Goal: Task Accomplishment & Management: Manage account settings

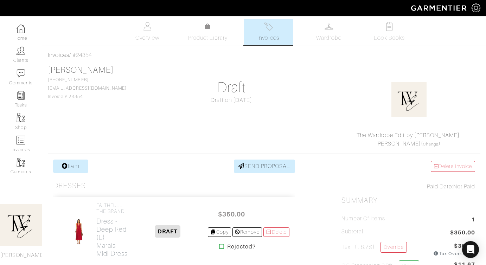
scroll to position [165, 0]
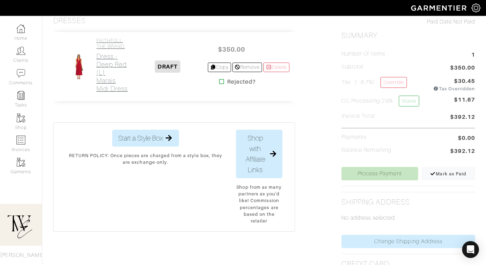
click at [106, 74] on h2 "Dress - Deep Red (L) [GEOGRAPHIC_DATA]" at bounding box center [112, 72] width 32 height 40
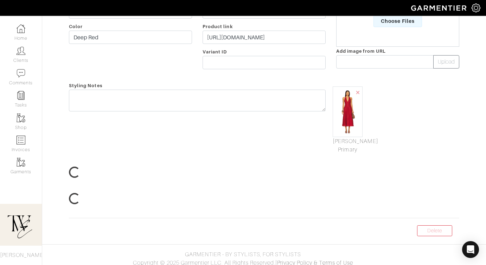
scroll to position [64, 0]
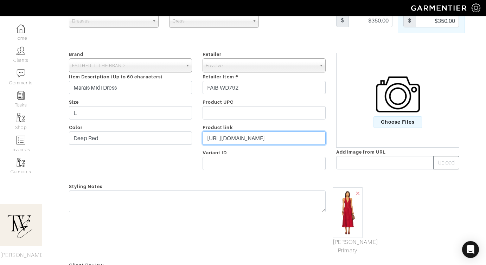
click at [250, 135] on input "https://www.revolve.com/faithfull-the-brand-marais-midi-dress-in-deep-red/dp/FA…" at bounding box center [263, 137] width 123 height 13
paste input "rvlv.me/rtvb10"
type input "https://rvlv.me/rtvb10"
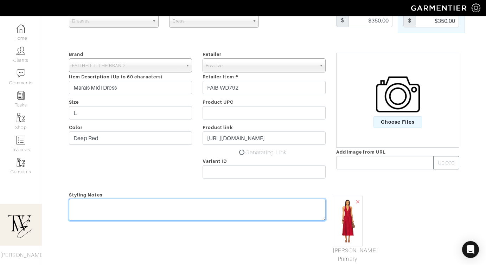
click at [220, 201] on textarea at bounding box center [197, 210] width 256 height 22
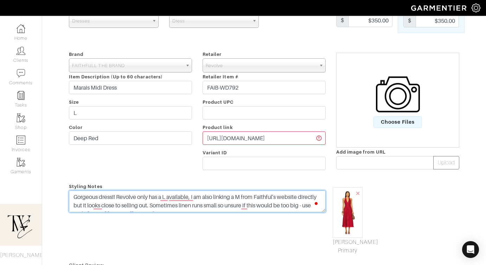
scroll to position [0, 0]
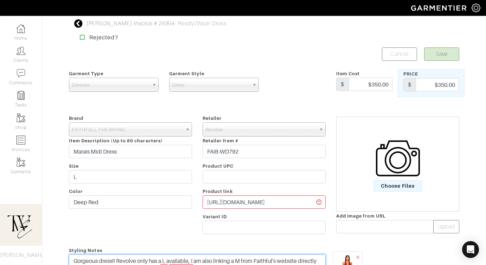
type textarea "Gorgeous dress!! Revolve only has a L available, I am also linking a M from Fai…"
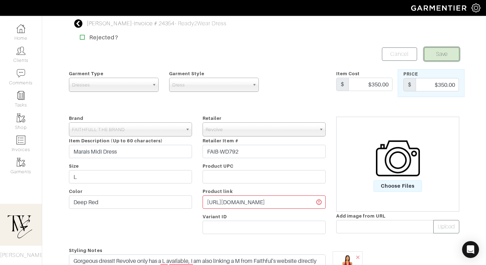
click at [440, 53] on button "Save" at bounding box center [441, 53] width 35 height 13
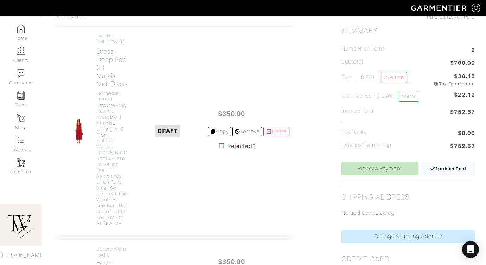
scroll to position [373, 0]
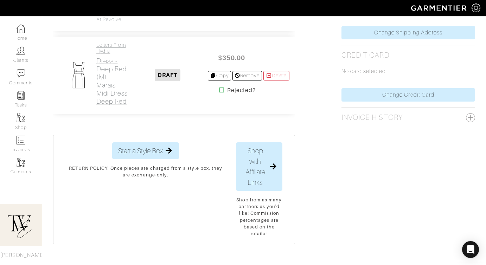
click at [98, 105] on h2 "Dress - Deep Red (M) Marais Midi Dress Deep Red" at bounding box center [112, 81] width 32 height 48
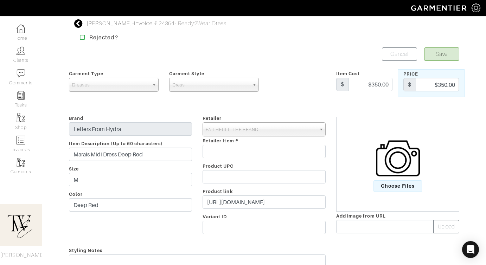
scroll to position [28, 0]
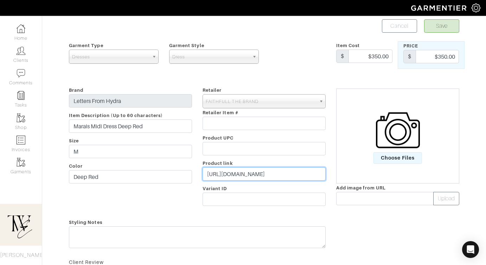
click at [240, 175] on input "https://faithfullthebrand.com/products/marais-midi-dress-deep-red?country=US&ut…" at bounding box center [263, 173] width 123 height 13
paste input "go.shopmy.us/p-22891867"
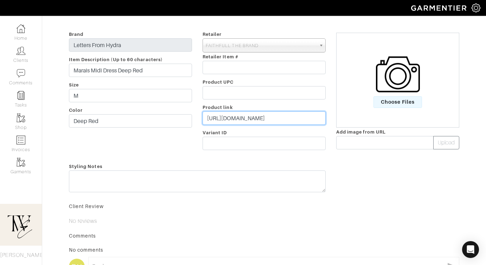
scroll to position [83, 0]
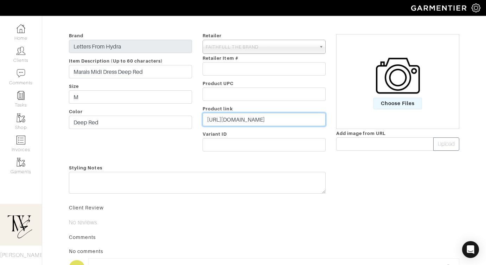
type input "[URL][DOMAIN_NAME]"
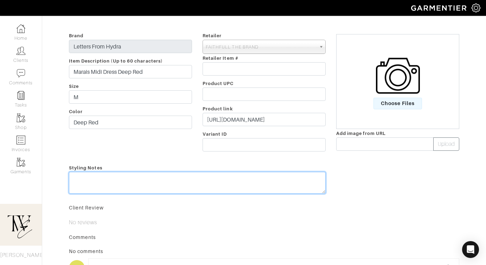
click at [240, 175] on div "Styling Notes" at bounding box center [197, 180] width 267 height 34
type textarea "Linked direct to the brand, definitely more $$ but a gorgeous dress!"
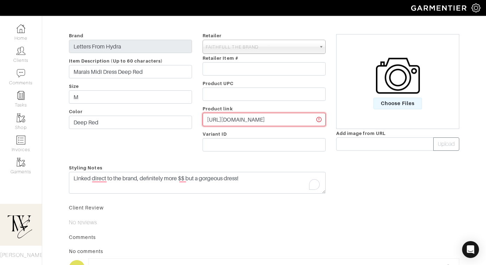
click at [249, 118] on input "[URL][DOMAIN_NAME]" at bounding box center [263, 119] width 123 height 13
click at [396, 104] on span "Choose Files" at bounding box center [397, 104] width 49 height 12
click at [0, 0] on input "Choose Files" at bounding box center [0, 0] width 0 height 0
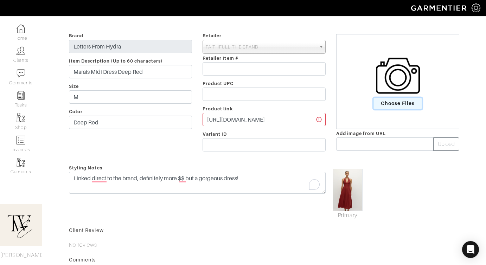
scroll to position [0, 0]
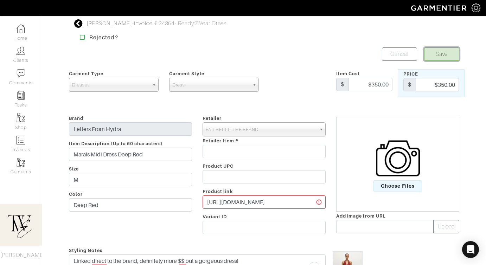
click at [444, 57] on button "Save" at bounding box center [441, 53] width 35 height 13
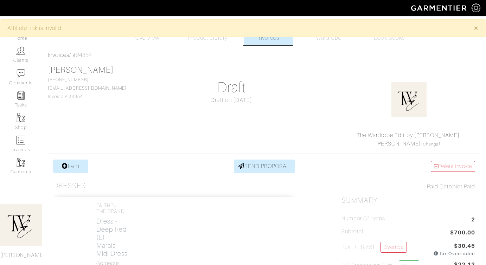
scroll to position [235, 0]
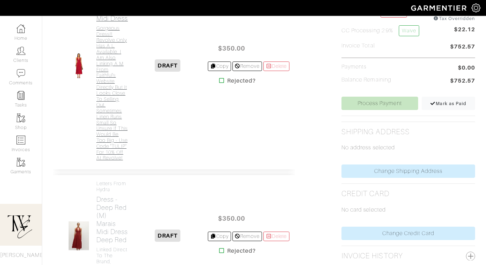
click at [117, 106] on h4 "Gorgeous dress!! Revolve only has a L available, I am also linking a M from Fai…" at bounding box center [112, 93] width 32 height 136
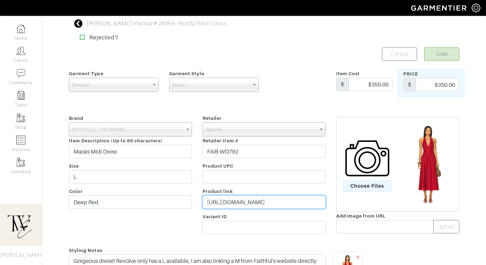
click at [243, 206] on input "[URL][DOMAIN_NAME]" at bounding box center [263, 201] width 123 height 13
click at [243, 206] on input "https://rvlv.me/rtvb10" at bounding box center [263, 201] width 123 height 13
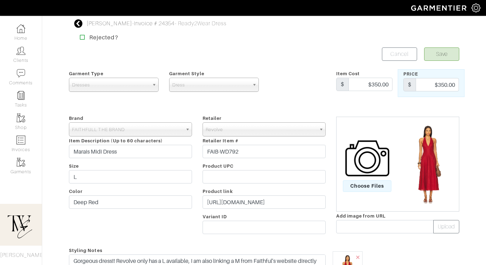
click at [435, 43] on div "Yelena Hamilton - Invoice # 24354 - Ready2Wear Dress Rejected? Save Cancel Garm…" at bounding box center [264, 218] width 401 height 399
click at [435, 47] on div "Yelena Hamilton - Invoice # 24354 - Ready2Wear Dress Rejected? Save Cancel Garm…" at bounding box center [264, 218] width 401 height 399
click at [434, 52] on button "Save" at bounding box center [441, 53] width 35 height 13
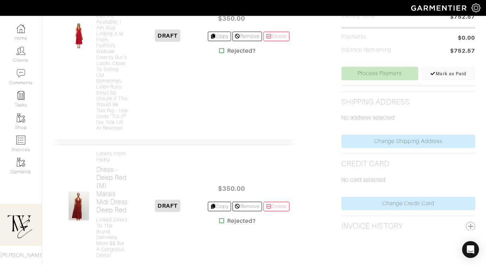
scroll to position [366, 0]
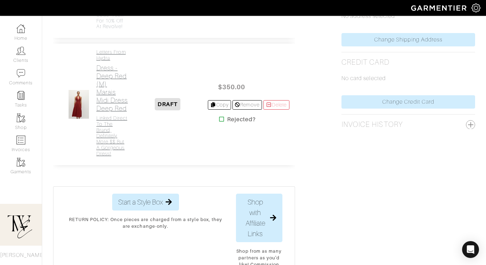
click at [112, 112] on h2 "Dress - Deep Red (M) Marais Midi Dress Deep Red" at bounding box center [112, 88] width 32 height 48
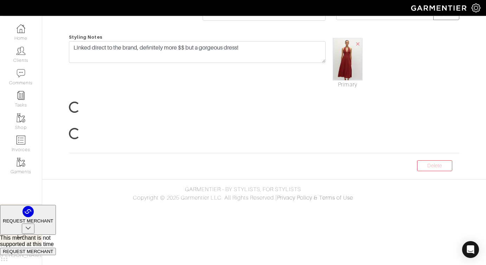
scroll to position [80, 0]
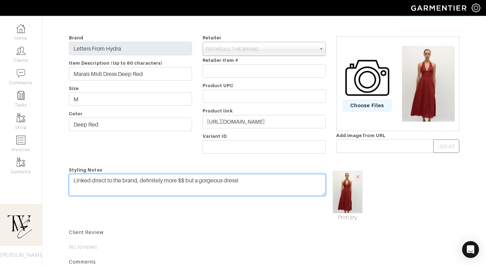
click at [254, 182] on textarea "Linked direct to the brand, definitely more $$ but a gorgeous dress!" at bounding box center [197, 185] width 256 height 22
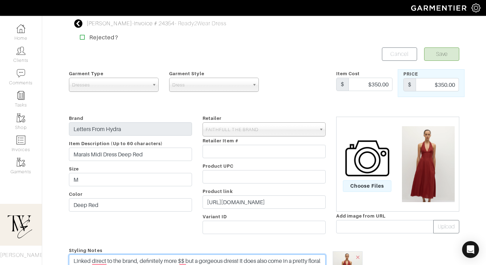
type textarea "Linked direct to the brand, definitely more $$ but a gorgeous dress! It does al…"
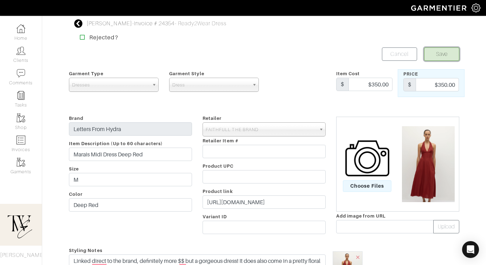
click at [444, 54] on button "Save" at bounding box center [441, 53] width 35 height 13
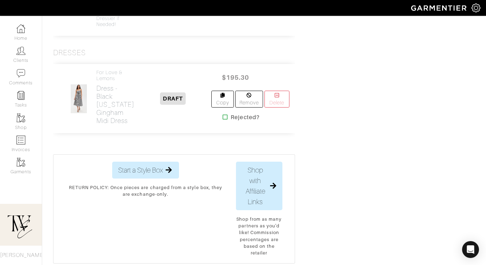
scroll to position [493, 0]
click at [119, 124] on h2 "Dress - Black Georgia Gingham Midi Dress" at bounding box center [115, 103] width 38 height 40
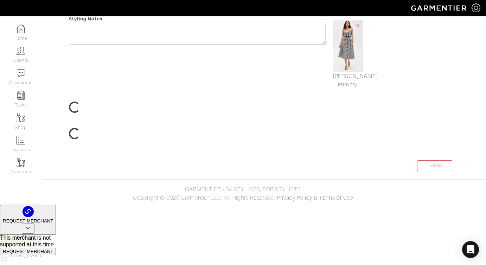
scroll to position [25, 0]
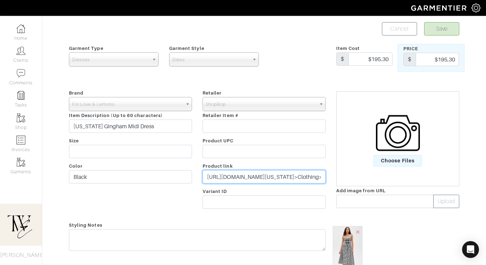
click at [219, 181] on input "https://www.shopbop.com/georgia-gingham-midi-dress-love/vp/v=1/1521173601.htm?o…" at bounding box center [263, 176] width 123 height 13
paste input "go.shopmy.us/p-22892540"
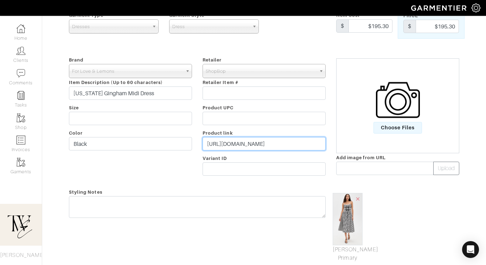
type input "https://go.shopmy.us/p-22892540"
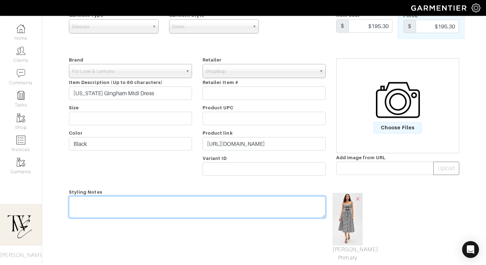
click at [205, 207] on textarea at bounding box center [197, 207] width 256 height 22
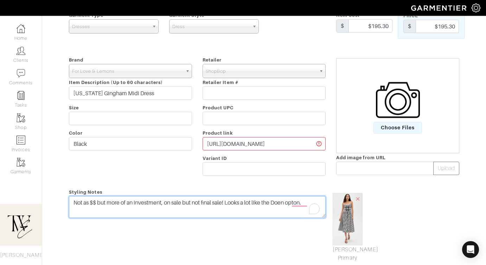
scroll to position [0, 0]
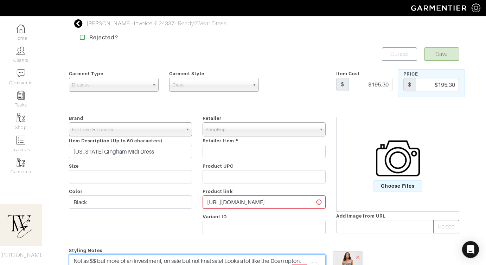
type textarea "Not as $$ but more of an investment, on sale but not final sale! Looks a lot li…"
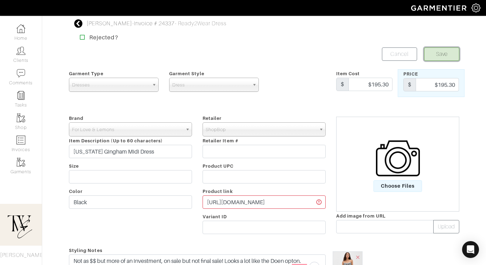
click at [436, 50] on button "Save" at bounding box center [441, 53] width 35 height 13
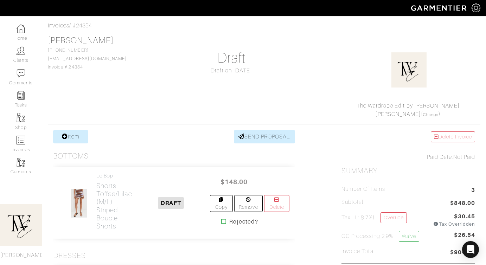
scroll to position [99, 0]
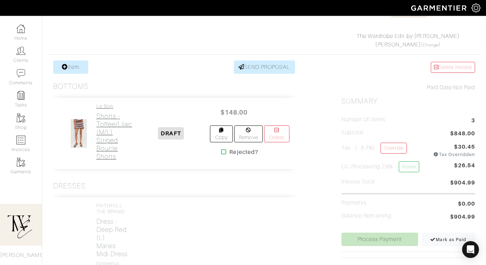
click at [106, 129] on h2 "Shorts - Toffee/Lilac (M/L) Striped Boucle Shorts" at bounding box center [114, 136] width 36 height 48
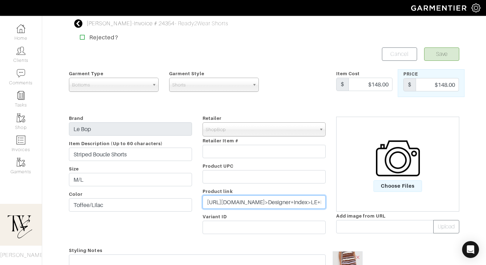
click at [243, 195] on input "https://www.shopbop.com/striped-boucle-shorts-le-bop/vp/v=1/1506049580.htm?os=f…" at bounding box center [263, 201] width 123 height 13
paste input "go.shopmy.us/p-22893183"
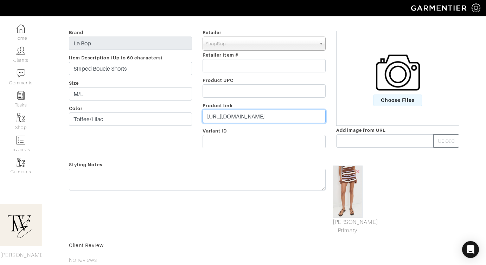
type input "https://go.shopmy.us/p-22893183"
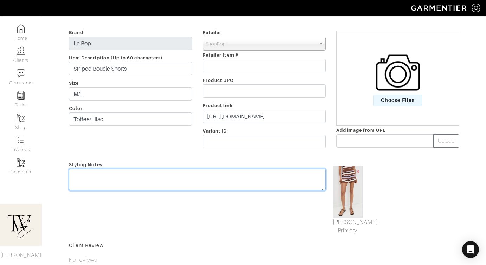
click at [235, 173] on div "Styling Notes" at bounding box center [197, 197] width 267 height 74
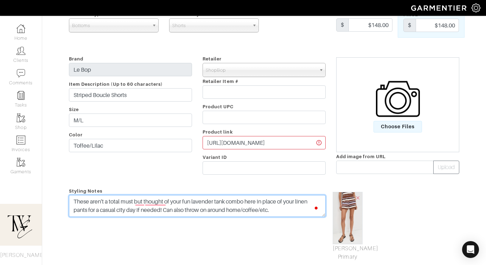
scroll to position [0, 0]
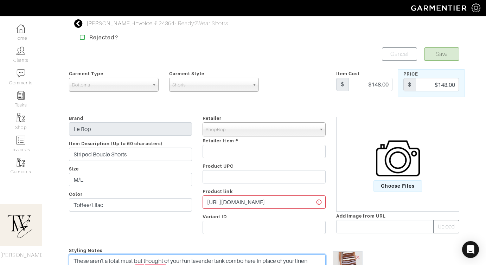
type textarea "These aren't a total must but thought of your fun lavender tank combo here in p…"
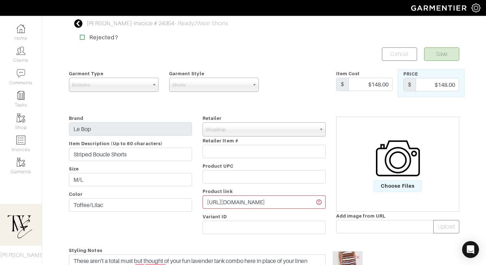
click at [440, 62] on form "Save Cancel Garment Type Tops Bottoms Dresses Jumpsuits Suiting Outerwear Shoes…" at bounding box center [264, 238] width 390 height 382
click at [436, 56] on button "Save" at bounding box center [441, 53] width 35 height 13
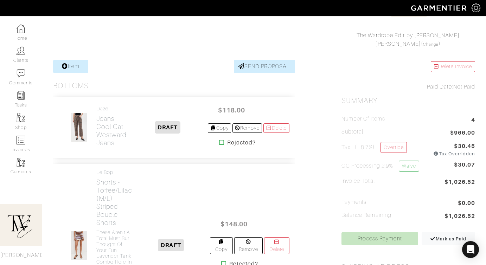
scroll to position [100, 0]
click at [120, 139] on h2 "Jeans - Cool Cat Westward Jeans" at bounding box center [112, 131] width 32 height 32
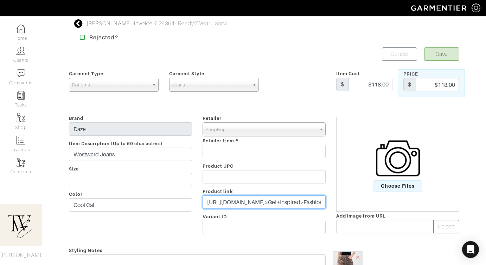
click at [257, 200] on input "https://www.shopbop.com/westward-daze/vp/v=1/1518409324.htm?os=false&breadcrumb…" at bounding box center [263, 201] width 123 height 13
paste input "go.shopmy.us/p-22893544"
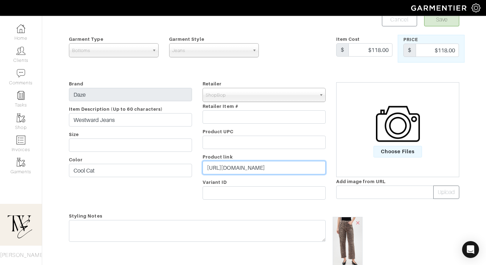
scroll to position [90, 0]
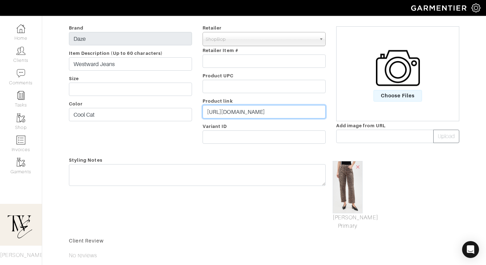
type input "https://go.shopmy.us/p-22893544"
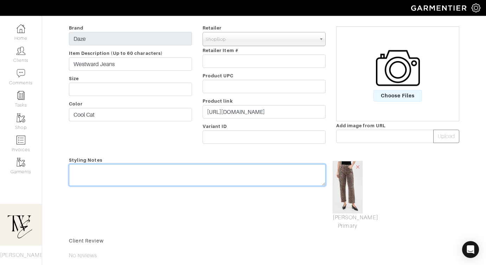
click at [236, 177] on textarea at bounding box center [197, 175] width 256 height 22
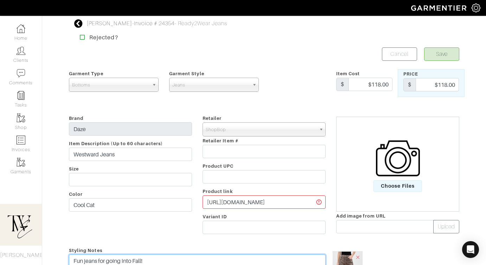
type textarea "Fun jeans for going into Fall!"
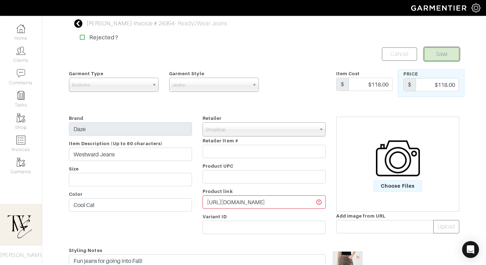
click at [440, 49] on button "Save" at bounding box center [441, 53] width 35 height 13
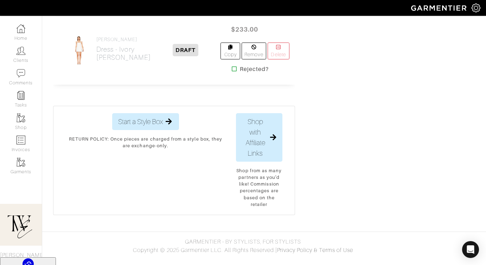
scroll to position [827, 0]
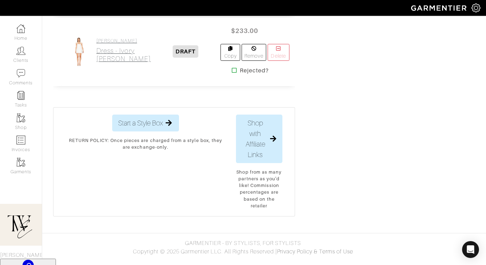
click at [112, 63] on h2 "Dress - [PERSON_NAME]" at bounding box center [123, 55] width 54 height 16
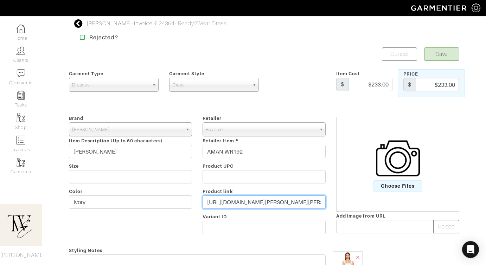
click at [253, 202] on input "[URL][DOMAIN_NAME][PERSON_NAME][PERSON_NAME][DOMAIN_NAME][PERSON_NAME][PERSON_N…" at bounding box center [263, 201] width 123 height 13
click at [253, 202] on input "https://www.revolve.com/amanda-uprichard-bethany-romper-in-ivory/dp/AMAN-WR192/…" at bounding box center [263, 201] width 123 height 13
paste input "rvlv.me/umnjfk"
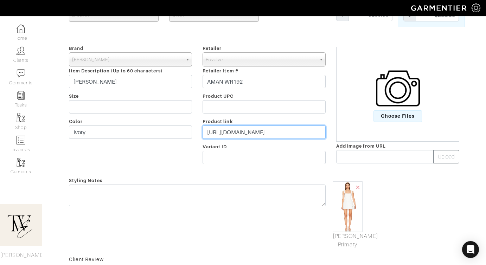
type input "https://rvlv.me/umnjfk"
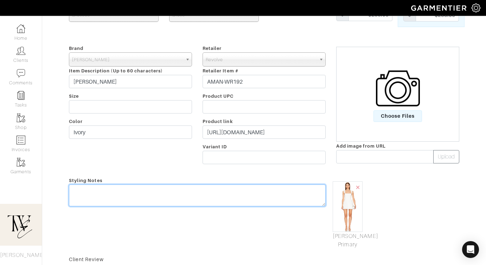
click at [253, 202] on textarea at bounding box center [197, 195] width 256 height 22
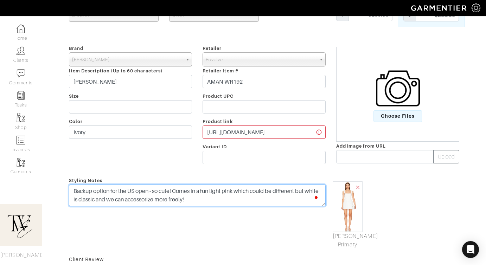
scroll to position [0, 0]
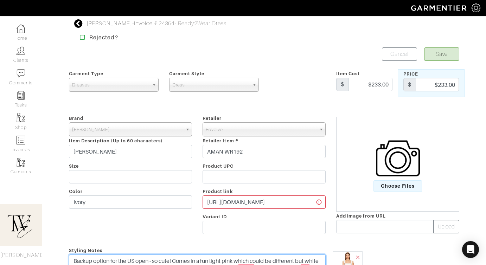
type textarea "Backup option for the US open - so cute! Comes in a fun light pink which could …"
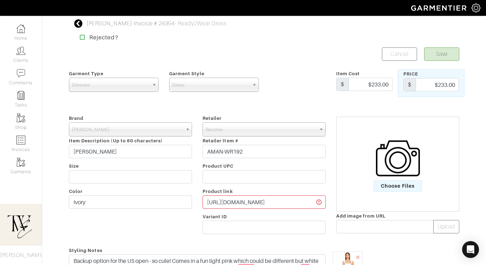
click at [424, 61] on form "Save Cancel Garment Type Tops Bottoms Dresses Jumpsuits Suiting Outerwear Shoes…" at bounding box center [264, 237] width 390 height 380
click at [431, 55] on button "Save" at bounding box center [441, 53] width 35 height 13
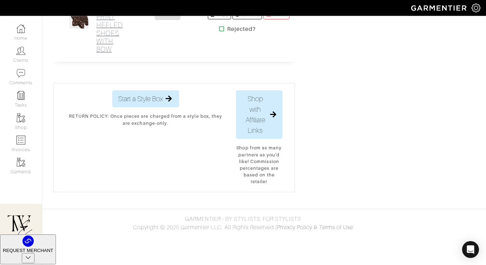
click at [116, 53] on h2 "Shoes - Multi POLKA DOT PRINT HEELED SHOES WITH BOW" at bounding box center [112, 17] width 32 height 73
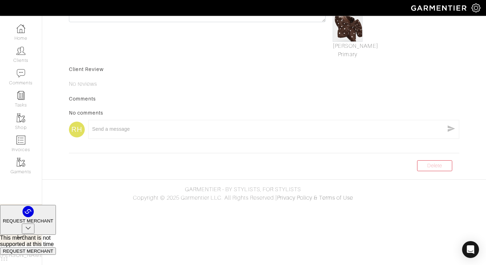
scroll to position [73, 0]
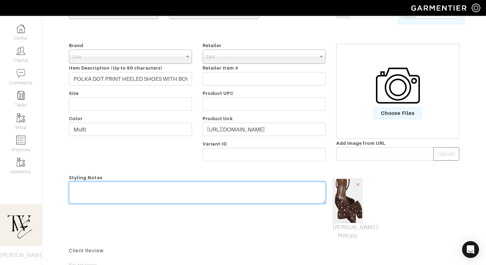
click at [204, 190] on textarea at bounding box center [197, 193] width 256 height 22
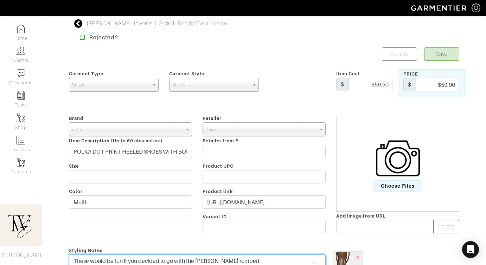
type textarea "These would be fun if you decided to go with the [PERSON_NAME] romper!"
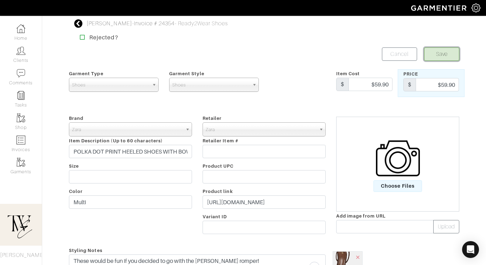
click at [453, 50] on button "Save" at bounding box center [441, 53] width 35 height 13
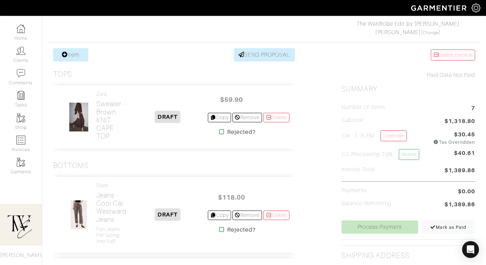
scroll to position [196, 0]
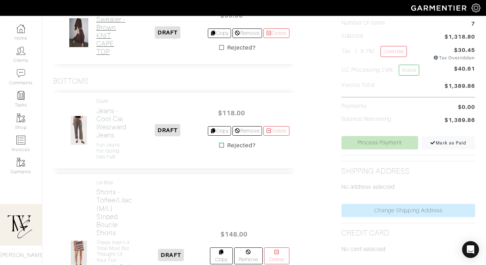
click at [102, 44] on h2 "Sweater - Brown KNIT CAPE TOP" at bounding box center [112, 35] width 32 height 40
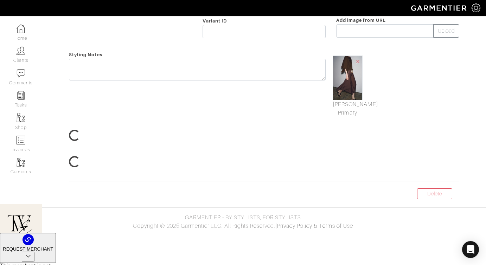
scroll to position [32, 0]
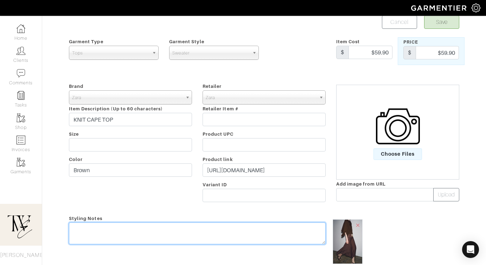
click at [182, 237] on textarea at bounding box center [197, 233] width 256 height 22
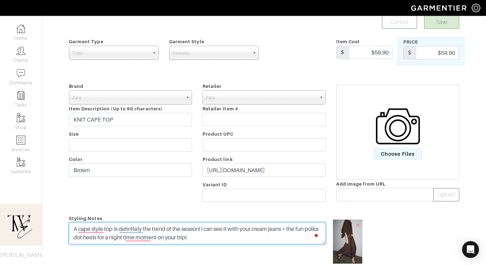
scroll to position [0, 0]
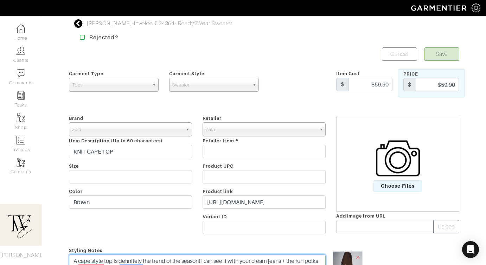
type textarea "A cape style top is definitely the trend of the season! I can see it with your …"
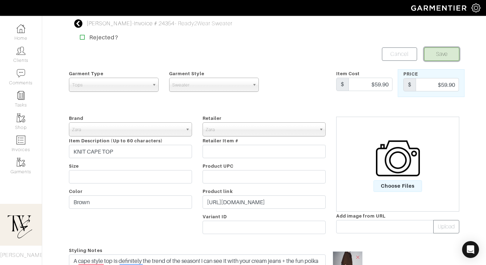
click at [438, 54] on button "Save" at bounding box center [441, 53] width 35 height 13
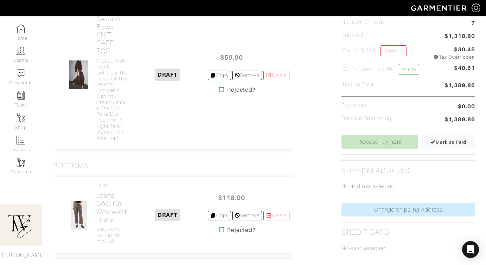
scroll to position [188, 0]
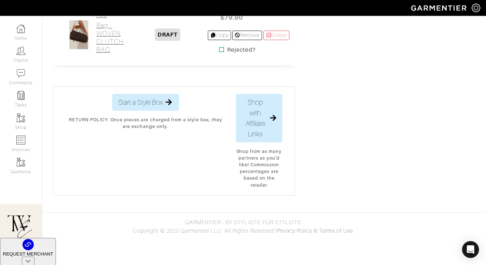
scroll to position [1283, 0]
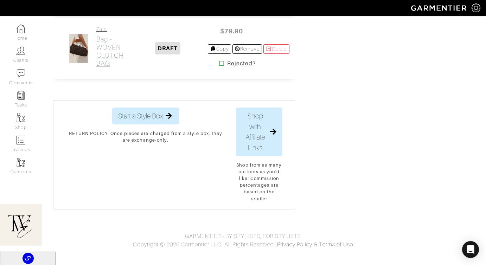
click at [109, 67] on h2 "Bag - WOVEN CLUTCH BAG" at bounding box center [112, 51] width 32 height 32
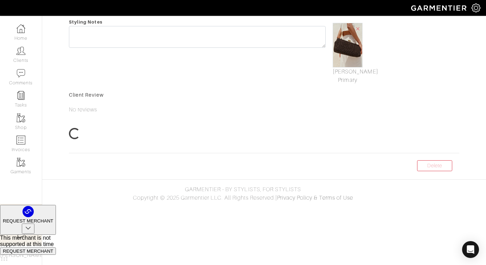
scroll to position [39, 0]
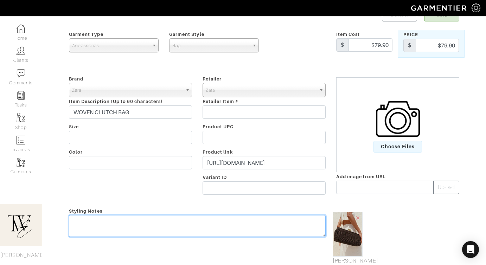
click at [122, 223] on textarea at bounding box center [197, 226] width 256 height 22
type textarea "G"
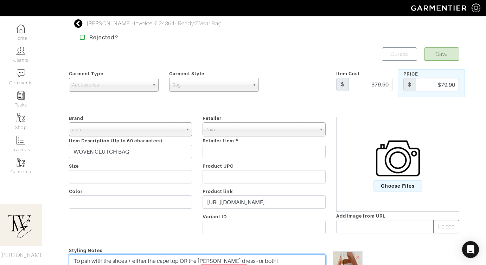
type textarea "To pair with the shoes + either the cape top OR the [PERSON_NAME] dress - or bo…"
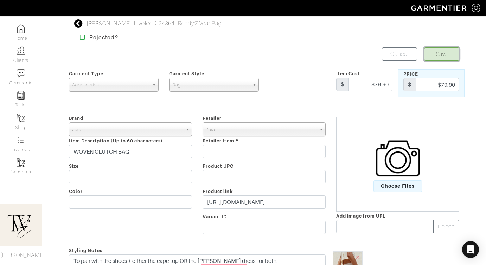
click at [446, 53] on button "Save" at bounding box center [441, 53] width 35 height 13
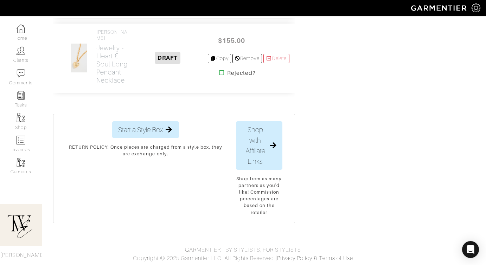
scroll to position [1539, 0]
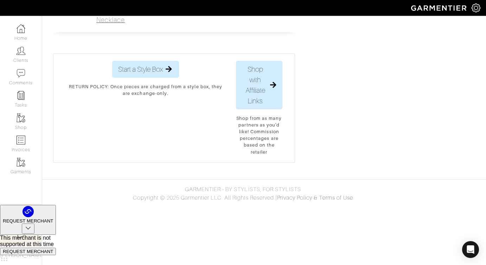
click at [109, 24] on h2 "Jewelry - Heart & Soul Long Pendant Necklace" at bounding box center [112, 3] width 32 height 40
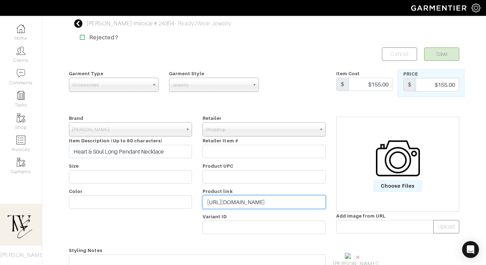
click at [267, 206] on input "[URL][DOMAIN_NAME]" at bounding box center [263, 201] width 123 height 13
paste input "[DOMAIN_NAME][URL]"
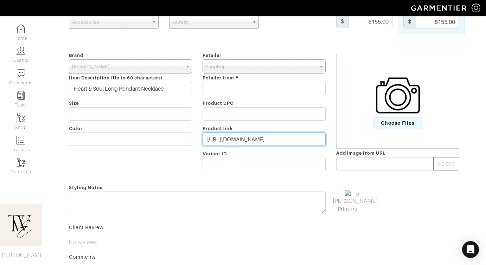
scroll to position [100, 0]
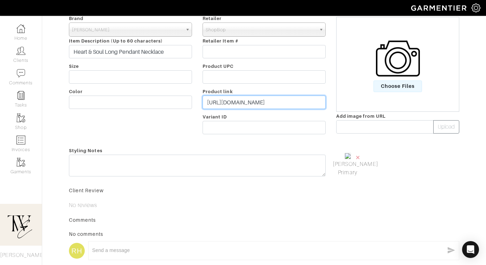
type input "https://go.shopmy.us/p-22896399"
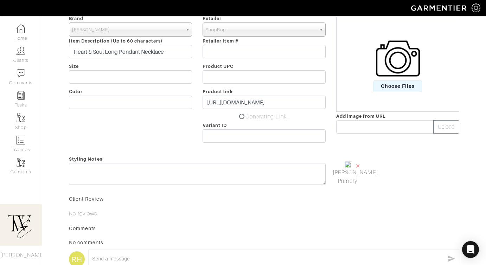
click at [255, 187] on div "Styling Notes" at bounding box center [197, 172] width 267 height 34
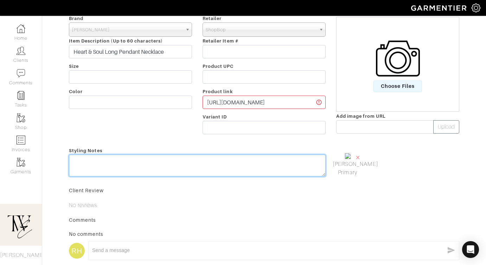
click at [234, 170] on textarea at bounding box center [197, 166] width 256 height 22
type textarea "Fun necklace addition - can see it with the cape top and other"
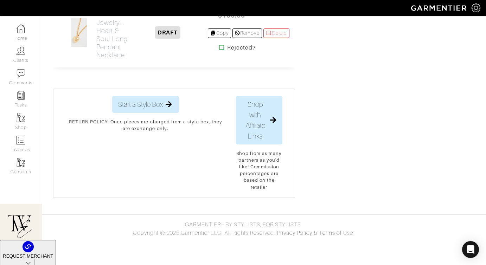
scroll to position [1641, 0]
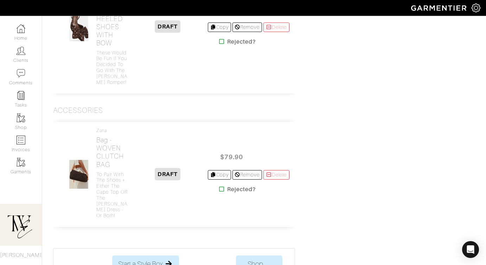
scroll to position [1101, 0]
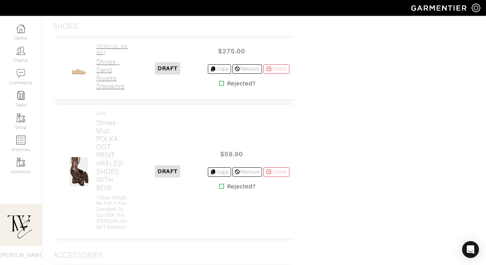
click at [104, 56] on h4 "Veronica Beard" at bounding box center [112, 50] width 32 height 12
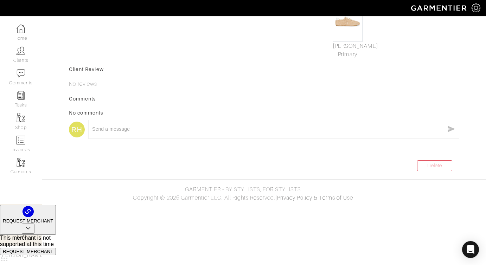
scroll to position [108, 0]
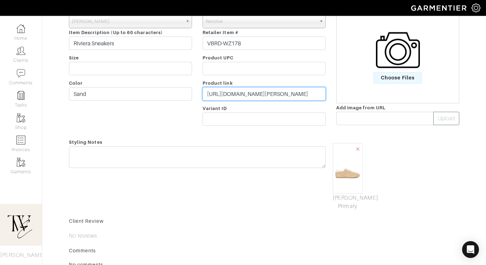
click at [244, 93] on input "https://www.revolve.com/veronica-beard-riviera-sneakers-in-sand-lily/dp/VBRD-WZ…" at bounding box center [263, 93] width 123 height 13
paste input "rvlv.me/r31iwj"
type input "https://rvlv.me/r31iwj"
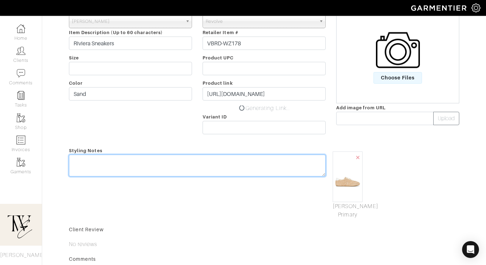
click at [245, 150] on div "Styling Notes" at bounding box center [197, 182] width 267 height 73
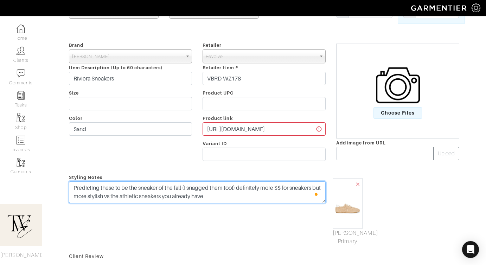
scroll to position [0, 0]
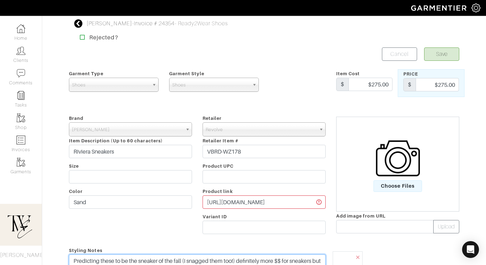
type textarea "Predicting these to be the sneaker of the fall (I snagged them too!) definitely…"
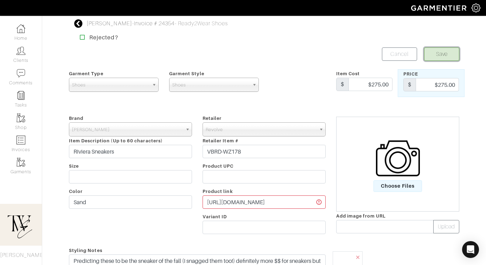
click at [452, 54] on button "Save" at bounding box center [441, 53] width 35 height 13
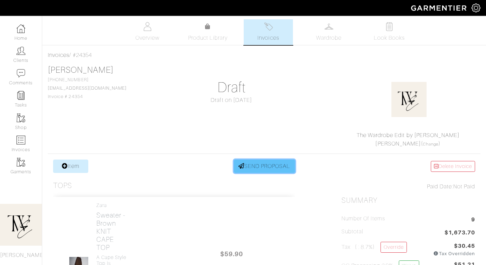
click at [255, 169] on link "SEND PROPOSAL" at bounding box center [264, 166] width 61 height 13
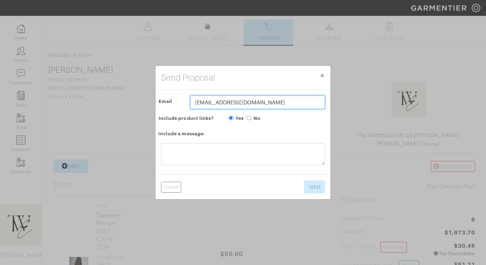
click at [201, 102] on input "[EMAIL_ADDRESS][DOMAIN_NAME]" at bounding box center [257, 102] width 135 height 13
type input "twebyregan@gmail.com"
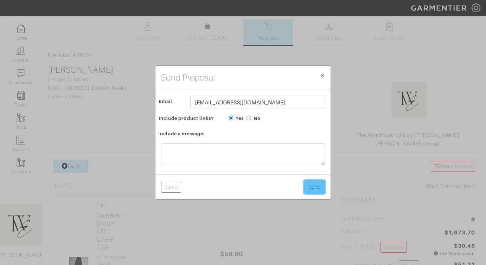
click at [317, 186] on button "Send" at bounding box center [314, 186] width 21 height 13
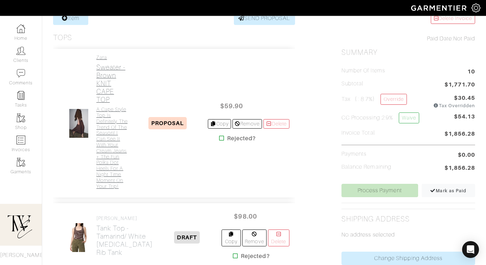
scroll to position [315, 0]
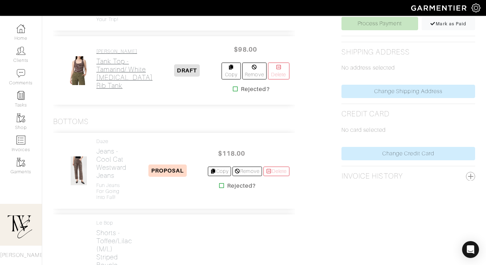
click at [105, 90] on h2 "Tank Top - Tamarind/ White [MEDICAL_DATA] Rib Tank" at bounding box center [124, 73] width 56 height 32
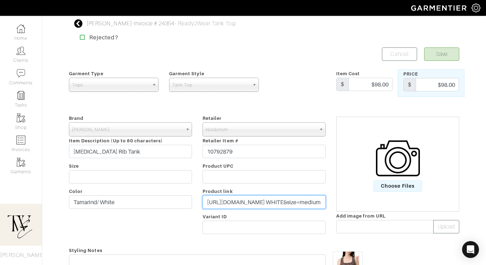
click at [258, 200] on input "https://www.nordstrom.com/s/amanita-rib-tank/8311745?color=TAMARIND/ WHITE&size…" at bounding box center [263, 201] width 123 height 13
paste input "go.shopmy.us/p-22899283"
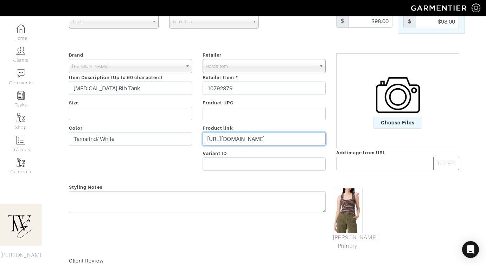
scroll to position [133, 0]
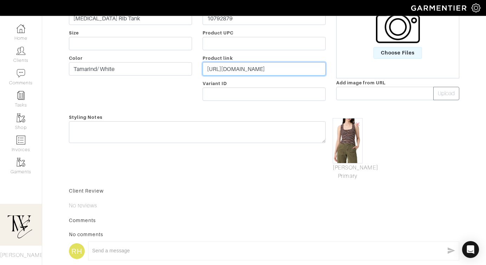
type input "https://go.shopmy.us/p-22899283"
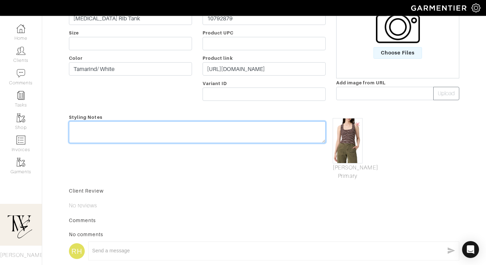
click at [210, 129] on div "Styling Notes" at bounding box center [197, 146] width 267 height 67
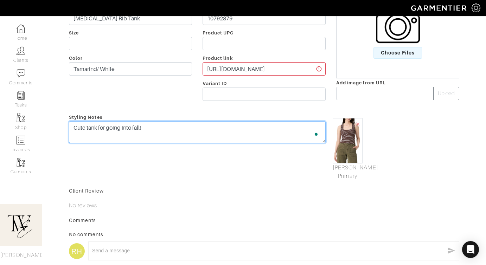
scroll to position [0, 0]
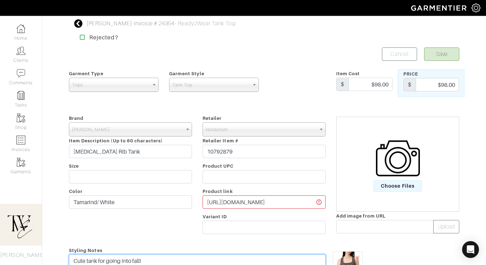
type textarea "Cute tank for going into fall!"
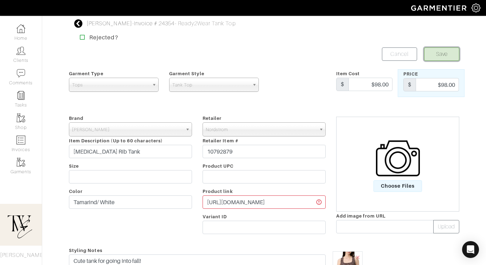
click at [445, 53] on button "Save" at bounding box center [441, 53] width 35 height 13
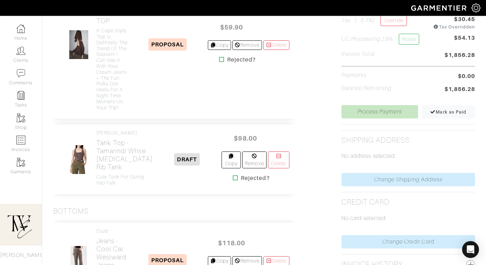
scroll to position [127, 0]
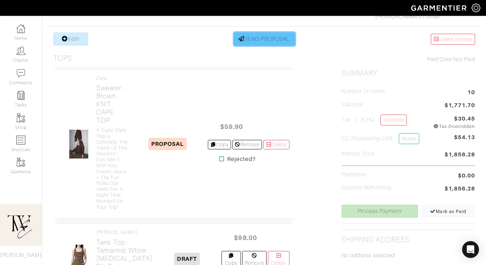
click at [247, 40] on link "SEND PROPOSAL" at bounding box center [264, 38] width 61 height 13
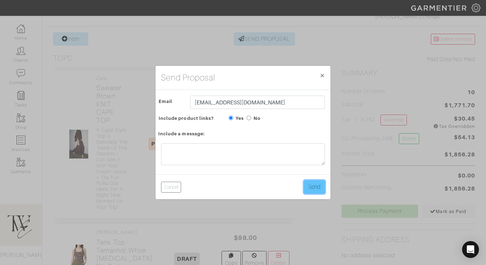
click at [311, 182] on button "Send" at bounding box center [314, 186] width 21 height 13
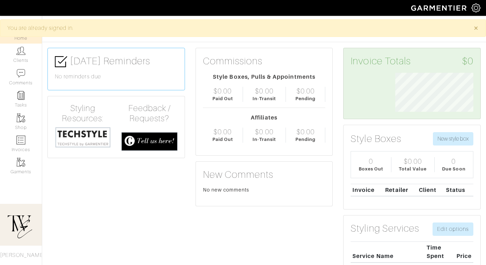
scroll to position [39, 89]
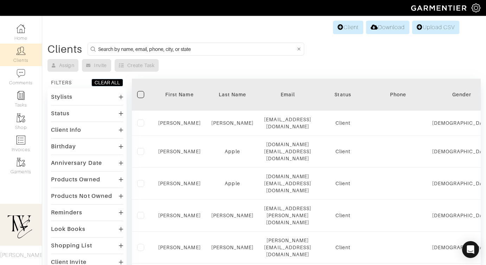
click at [172, 94] on div "First Name" at bounding box center [179, 94] width 43 height 7
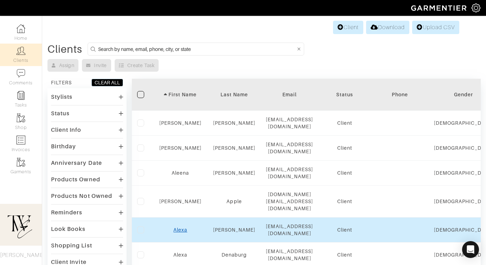
click at [180, 227] on link "Alexa" at bounding box center [180, 230] width 14 height 6
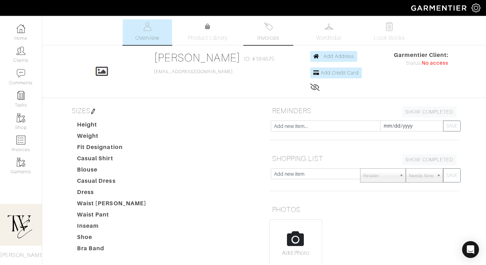
click at [277, 36] on span "Invoices" at bounding box center [267, 38] width 21 height 8
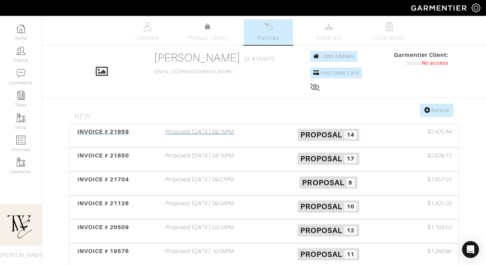
click at [117, 132] on span "INVOICE # 21959" at bounding box center [103, 131] width 52 height 7
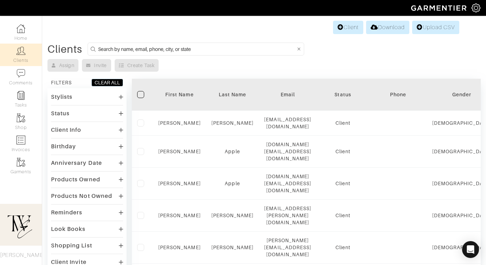
click at [177, 95] on div "First Name" at bounding box center [179, 94] width 43 height 7
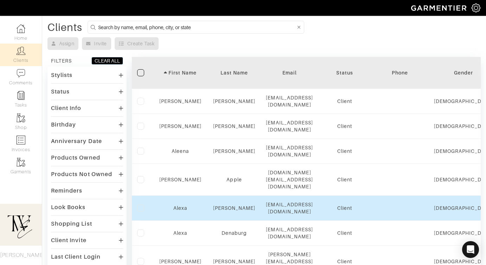
scroll to position [25, 0]
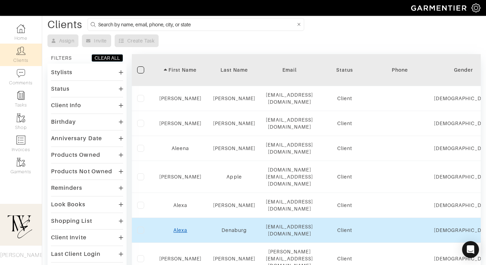
click at [183, 227] on link "Alexa" at bounding box center [180, 230] width 14 height 6
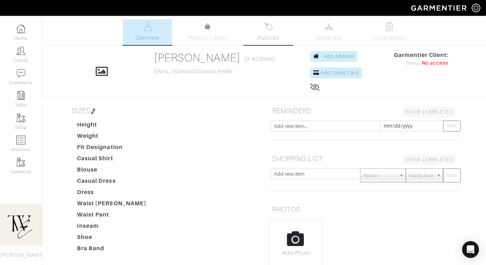
click at [269, 36] on span "Invoices" at bounding box center [267, 38] width 21 height 8
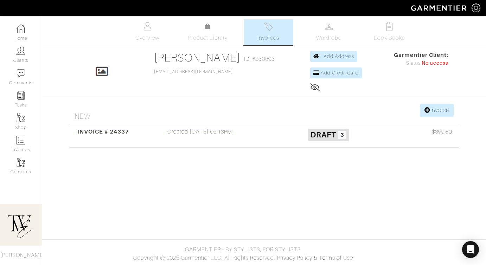
click at [112, 135] on span "INVOICE # 24337" at bounding box center [103, 131] width 52 height 7
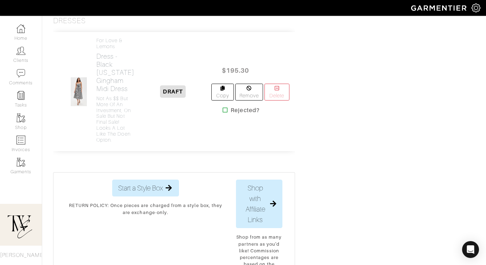
scroll to position [605, 0]
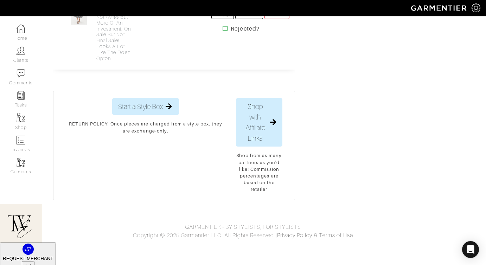
click at [113, 61] on link "For Love & Lemons Dress - Black [US_STATE] Gingham Midi Dress Not as $$ but mor…" at bounding box center [115, 8] width 38 height 105
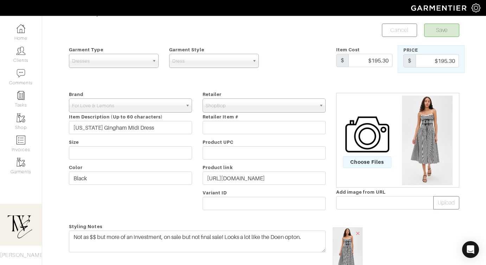
scroll to position [60, 0]
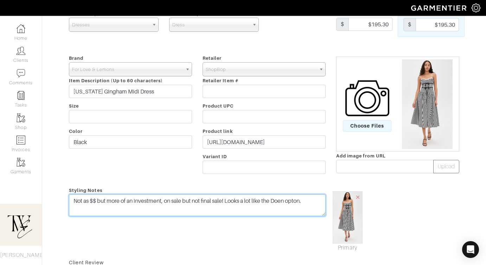
click at [300, 202] on textarea "Not as $$ but more of an investment, on sale but not final sale! Looks a lot li…" at bounding box center [197, 205] width 256 height 22
click at [314, 199] on textarea "Not as $$ but more of an investment, on sale but not final sale! Looks a lot li…" at bounding box center [197, 205] width 256 height 22
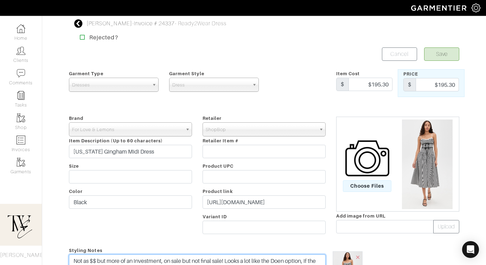
type textarea "Not as $$ but more of an investment, on sale but not final sale! Looks a lot li…"
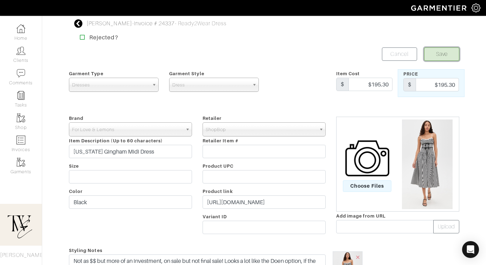
click at [435, 58] on button "Save" at bounding box center [441, 53] width 35 height 13
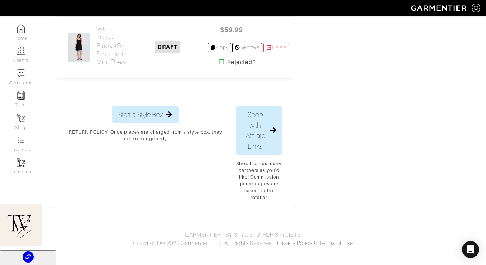
scroll to position [805, 0]
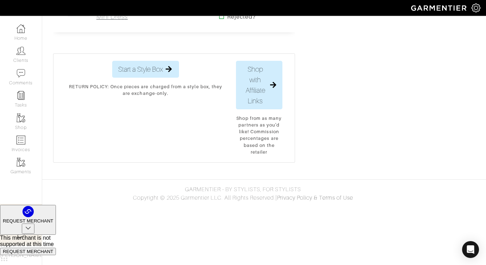
click at [111, 21] on h2 "Dress - Black (S) Smocked Mini Dress" at bounding box center [112, 4] width 32 height 32
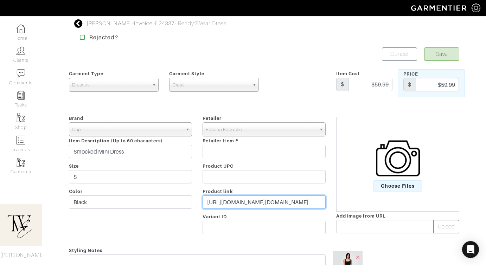
click at [230, 197] on input "https://www.gap.com/browse/product.do?pid=770467022&vid=1&tid=goaff043333&kwid=…" at bounding box center [263, 201] width 123 height 13
paste input "go.shopmy.us/p-22900666"
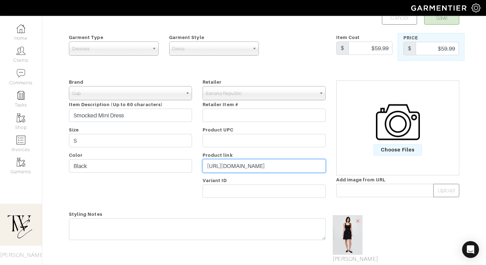
scroll to position [76, 0]
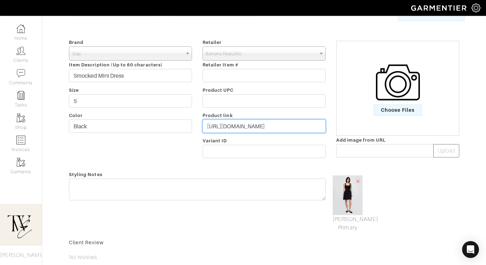
type input "https://go.shopmy.us/p-22900666"
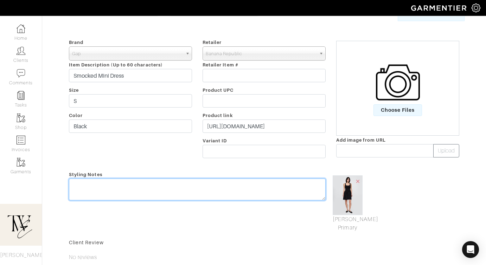
click at [229, 194] on textarea at bounding box center [197, 189] width 256 height 22
type textarea "p"
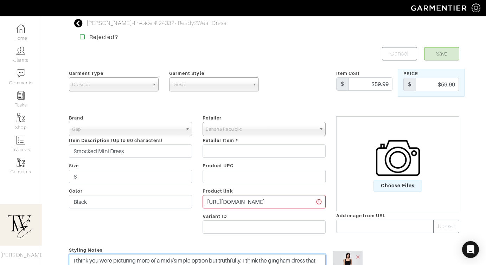
scroll to position [0, 0]
type textarea "I think you were picturing more of a midi/simple option but truthfully, I think…"
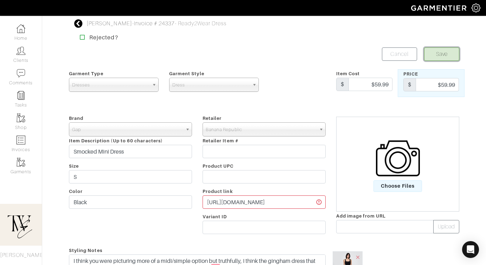
click at [446, 56] on button "Save" at bounding box center [441, 53] width 35 height 13
